Goal: Information Seeking & Learning: Understand process/instructions

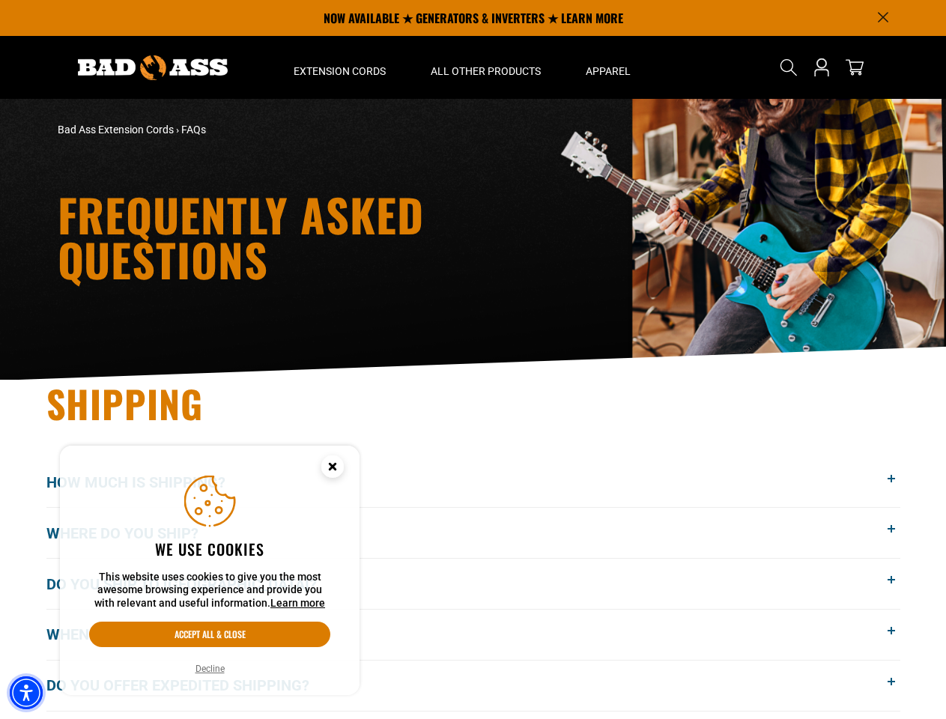
click at [26, 693] on img "Accessibility Menu" at bounding box center [26, 693] width 33 height 33
